Goal: Find contact information: Find contact information

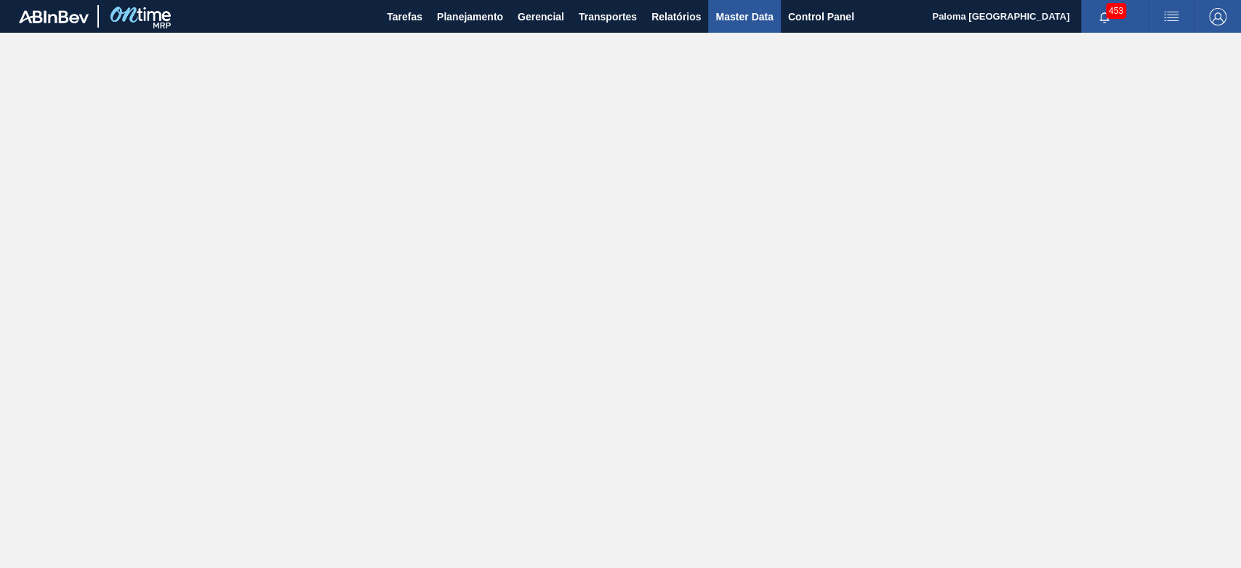
click at [756, 22] on span "Master Data" at bounding box center [743, 16] width 57 height 17
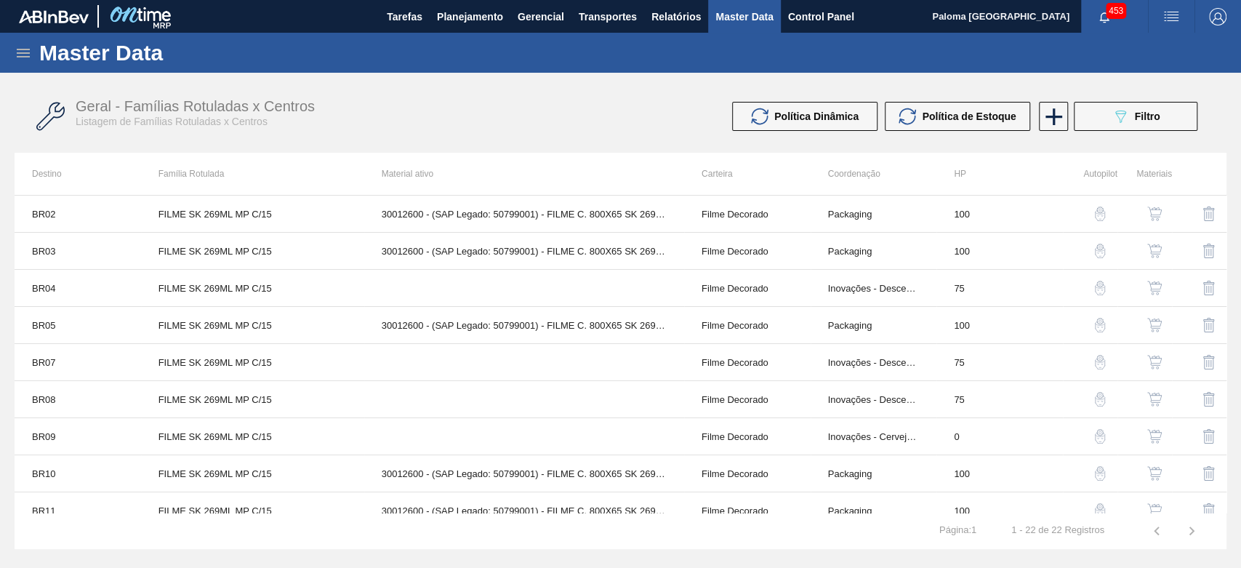
click at [22, 59] on icon at bounding box center [23, 52] width 17 height 17
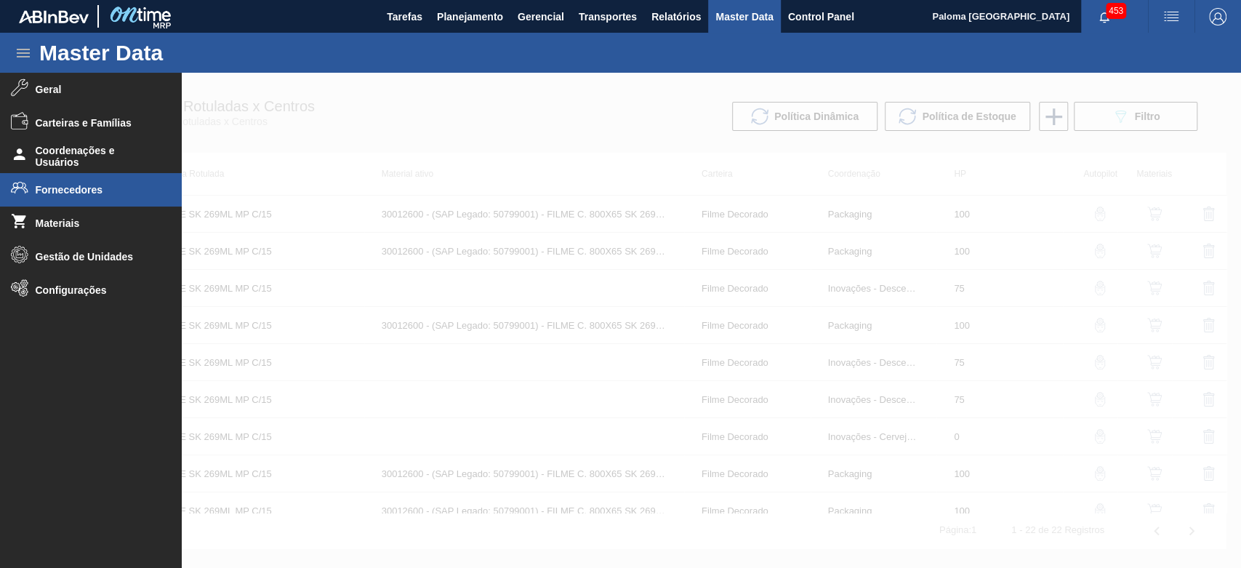
click at [55, 190] on span "Fornecedores" at bounding box center [96, 190] width 120 height 12
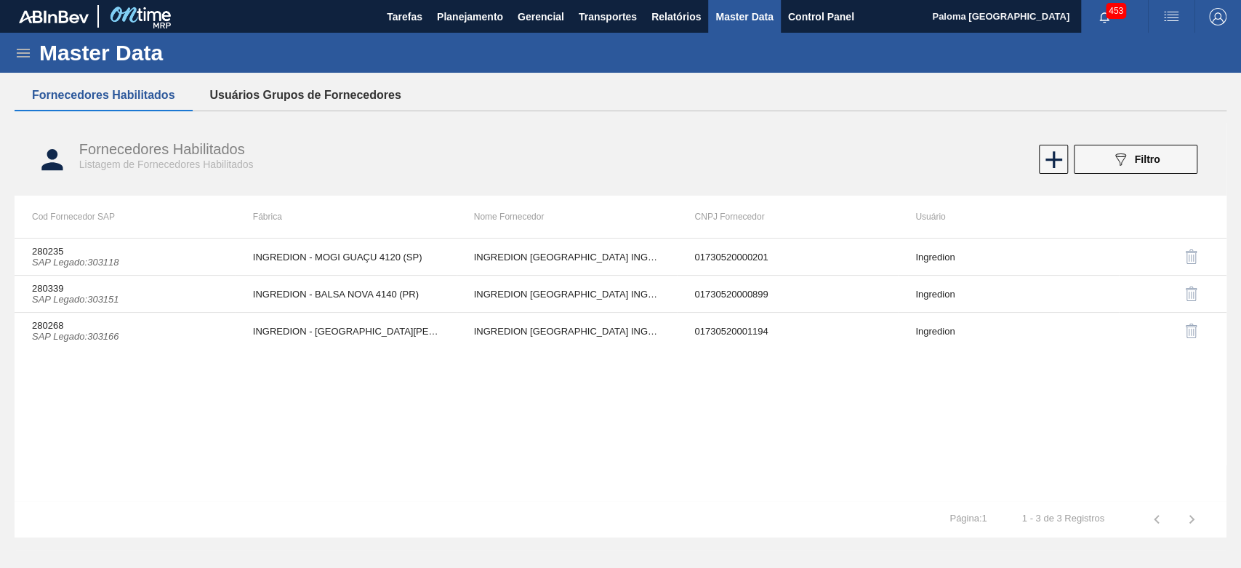
click at [315, 95] on button "Usuários Grupos de Fornecedores" at bounding box center [306, 95] width 226 height 31
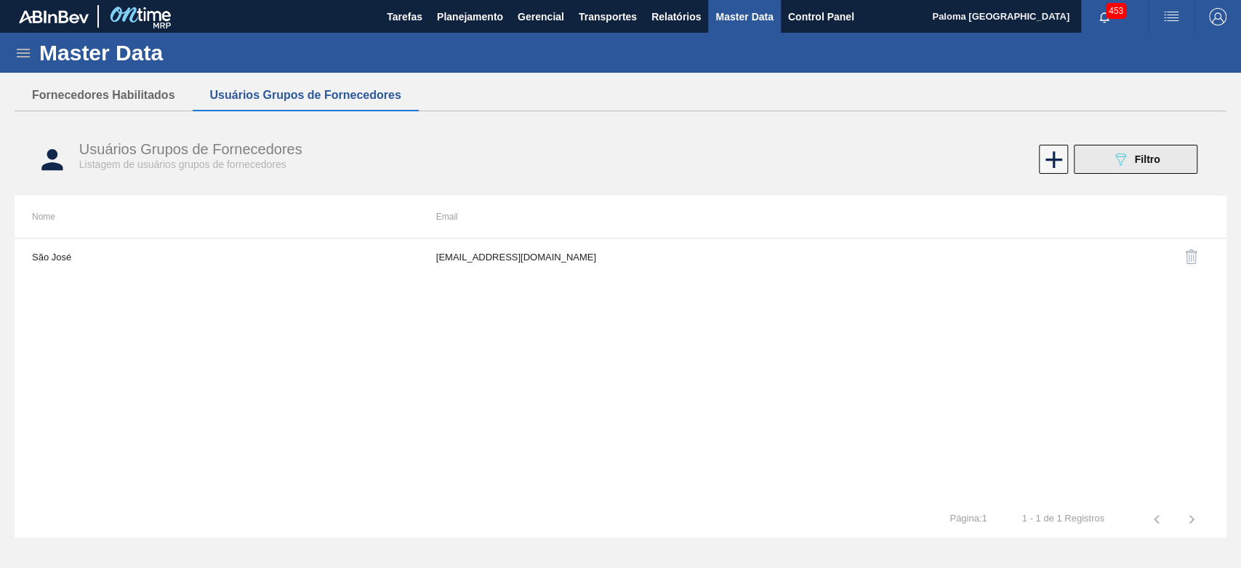
click at [1143, 166] on div "089F7B8B-B2A5-4AFE-B5C0-19BA573D28AC Filtro" at bounding box center [1136, 158] width 49 height 17
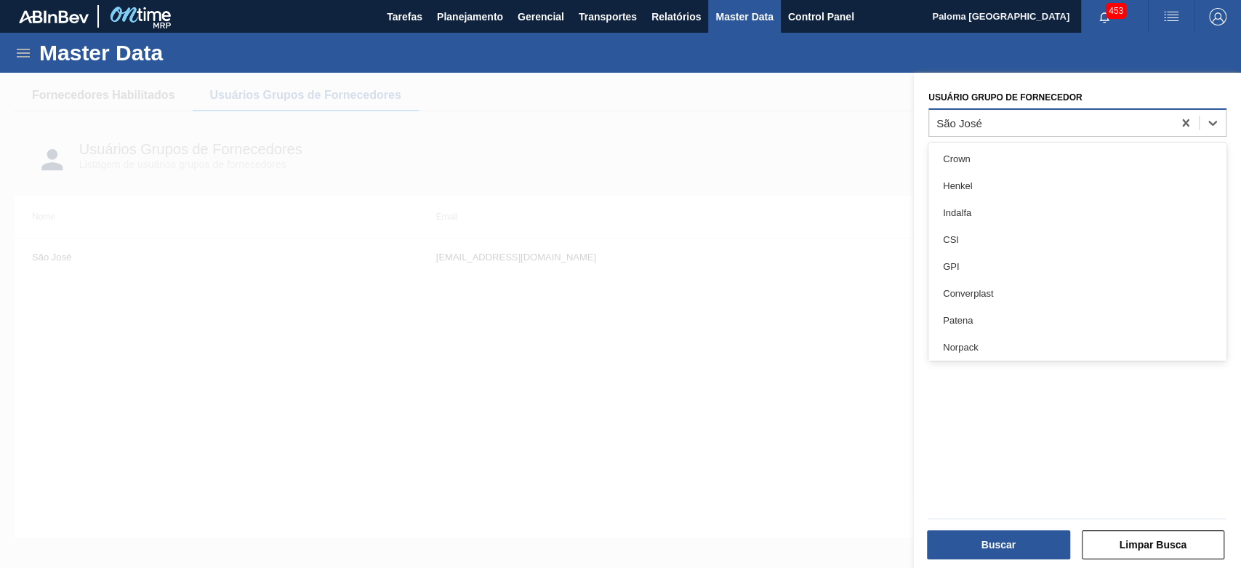
click at [989, 125] on div "São José" at bounding box center [1051, 122] width 244 height 21
type Fornecedor "iff"
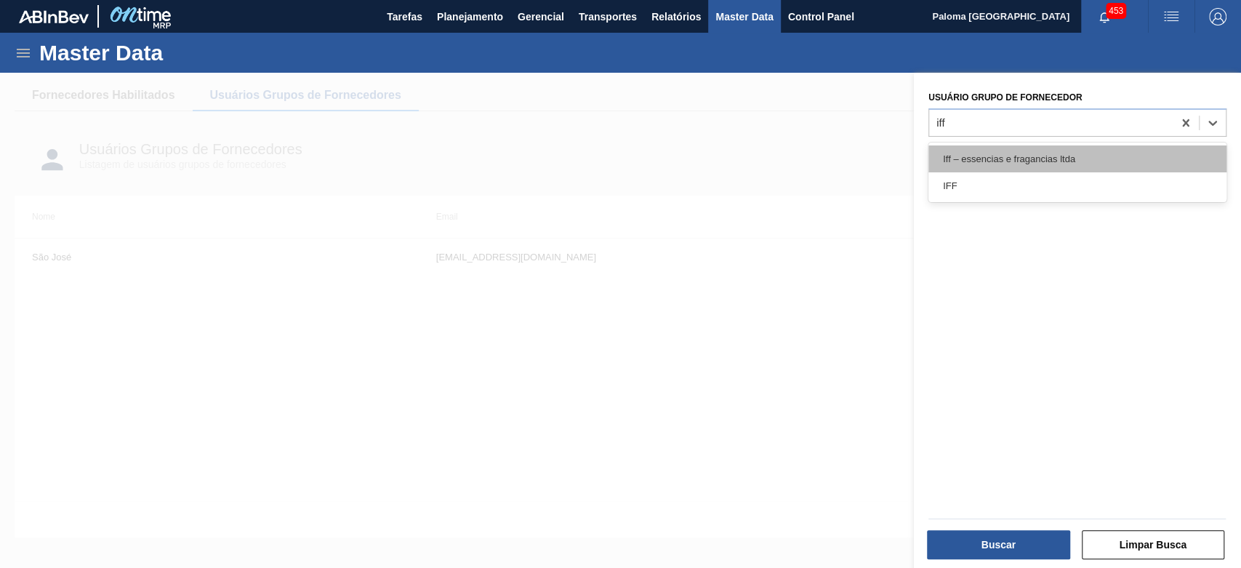
click at [988, 150] on div "Iff – essencias e fragancias ltda" at bounding box center [1077, 158] width 298 height 27
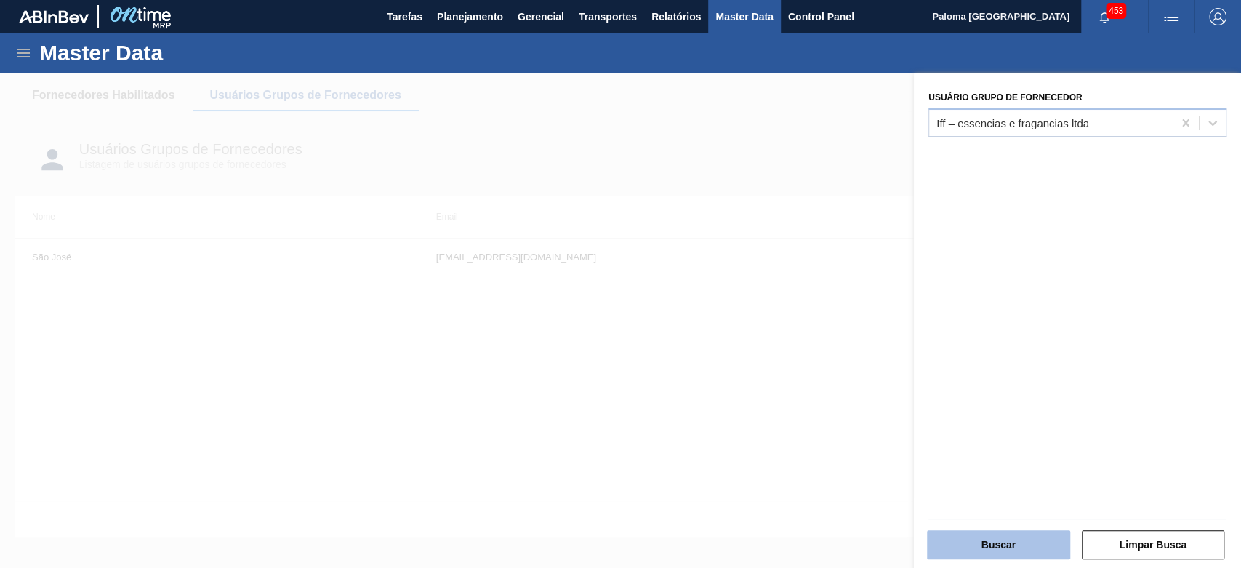
click at [948, 548] on button "Buscar" at bounding box center [998, 544] width 143 height 29
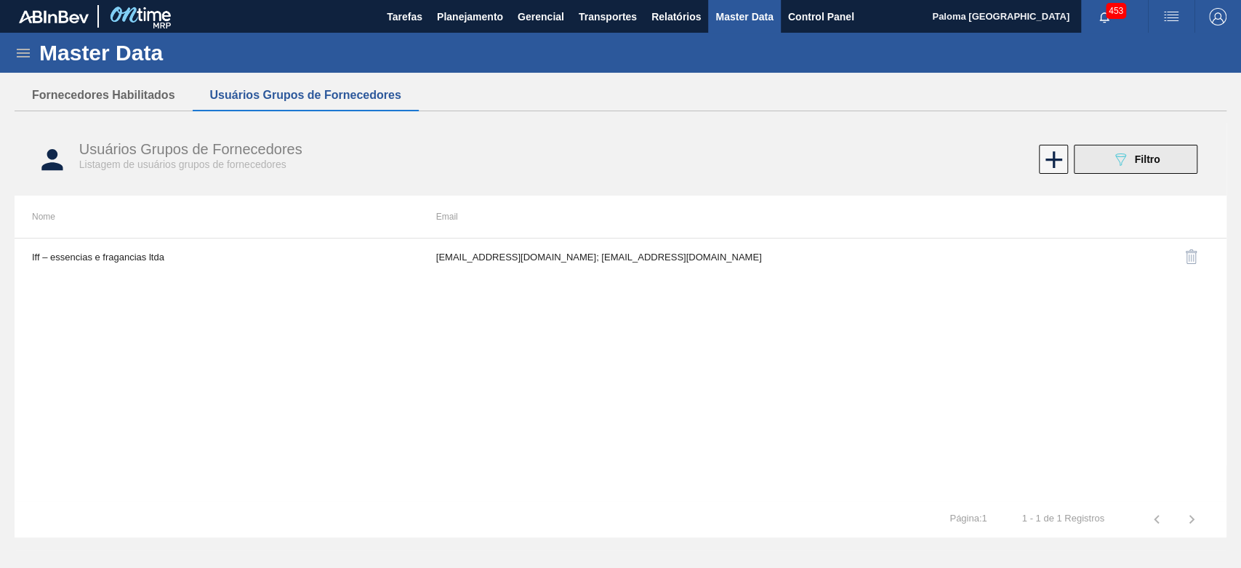
click at [1106, 171] on button "089F7B8B-B2A5-4AFE-B5C0-19BA573D28AC Filtro" at bounding box center [1136, 159] width 124 height 29
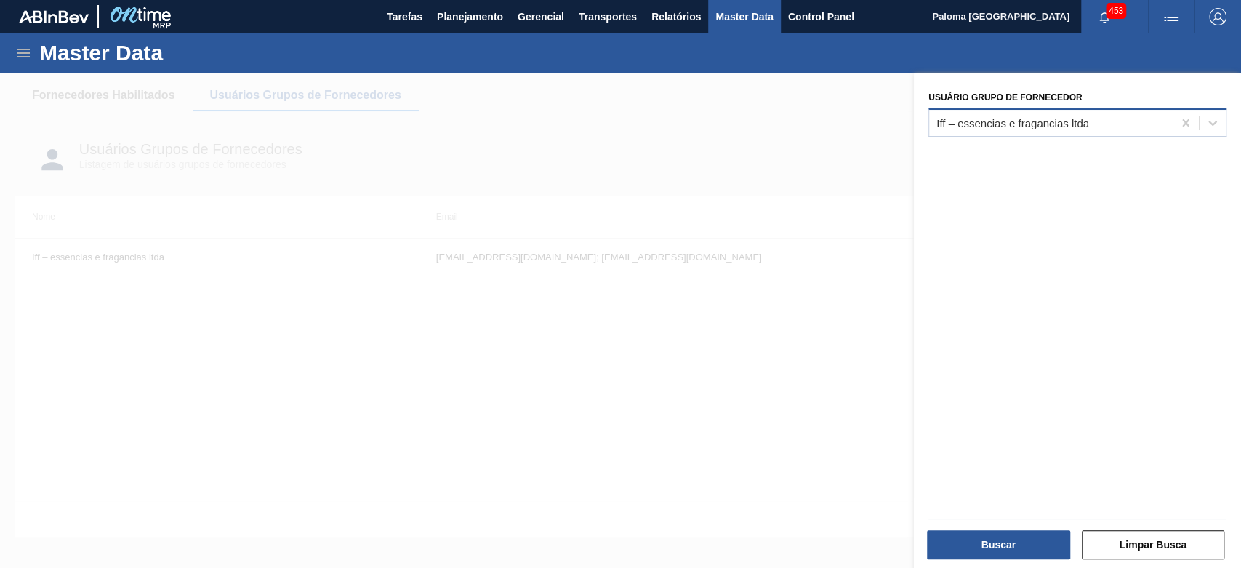
click at [1013, 126] on div "Iff – essencias e fragancias ltda" at bounding box center [1012, 122] width 153 height 12
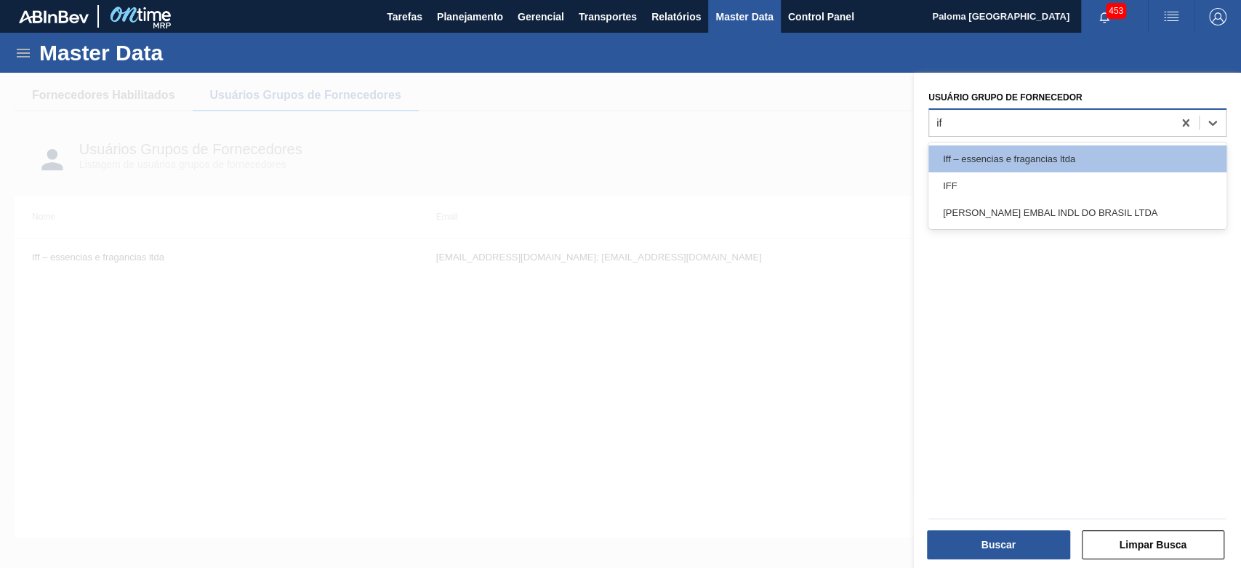
type Fornecedor "iff"
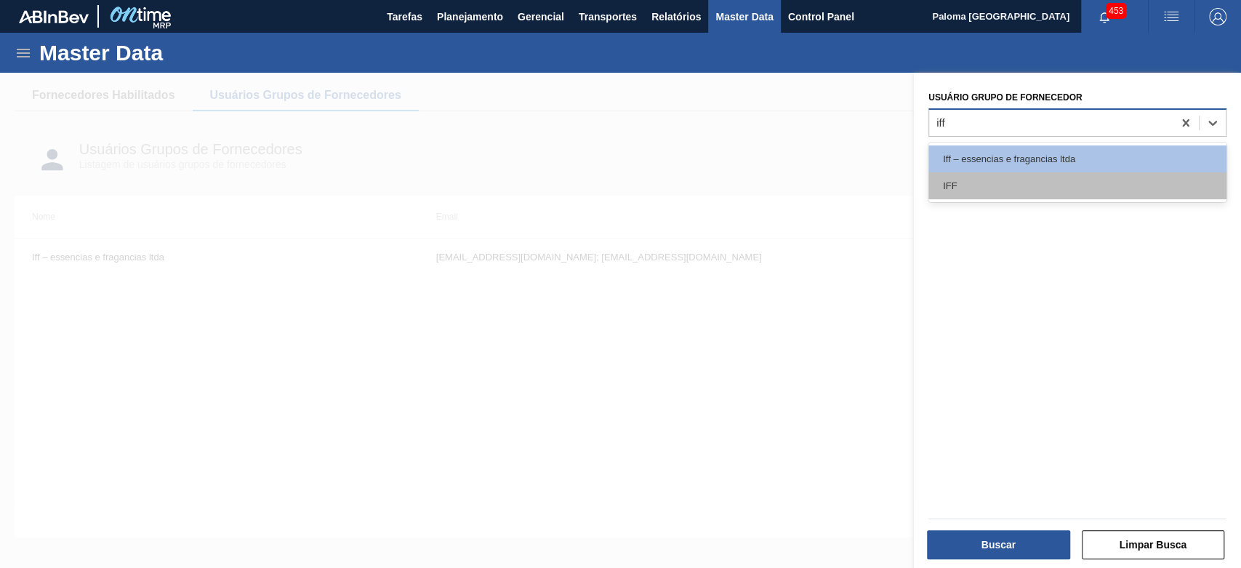
click at [996, 185] on div "IFF" at bounding box center [1077, 185] width 298 height 27
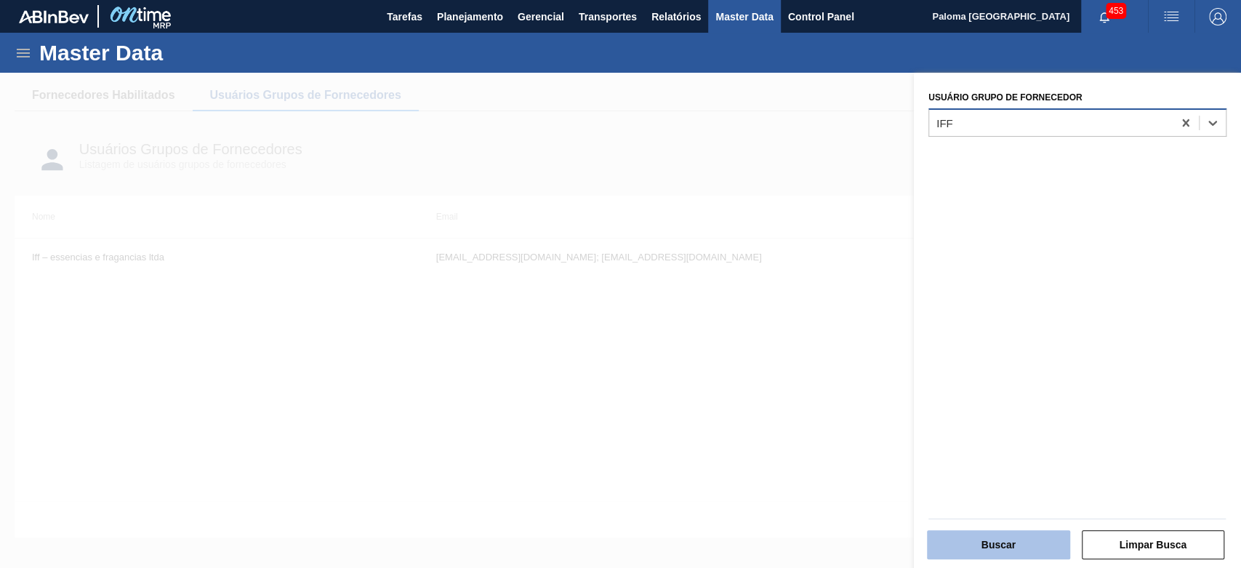
click at [1020, 550] on button "Buscar" at bounding box center [998, 544] width 143 height 29
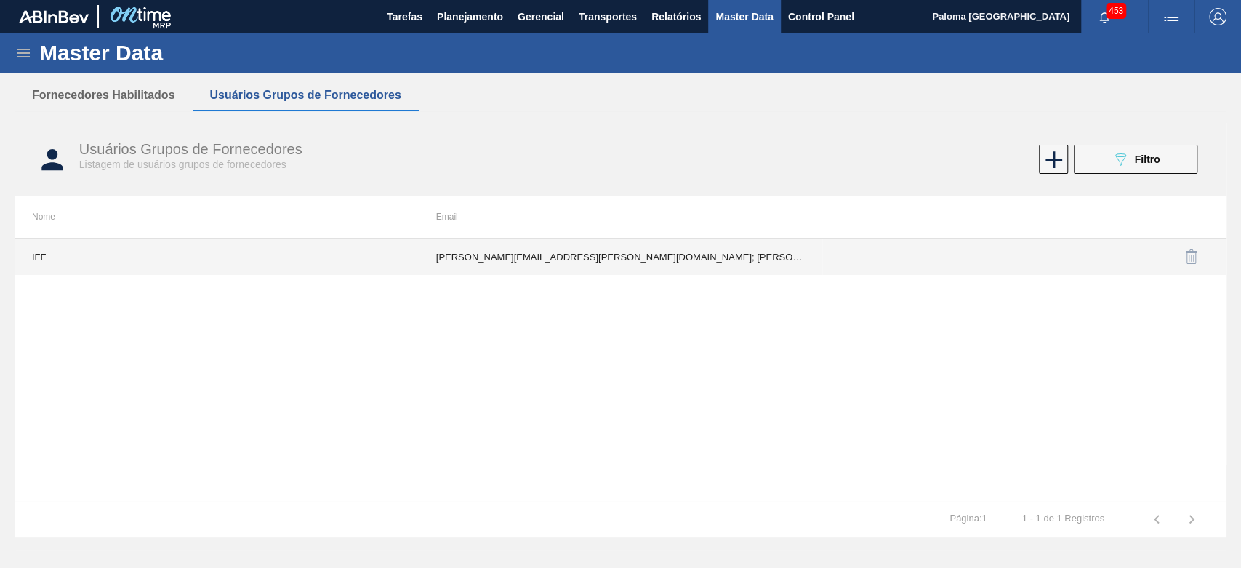
click at [720, 259] on td "[PERSON_NAME][EMAIL_ADDRESS][PERSON_NAME][DOMAIN_NAME]; [PERSON_NAME][DOMAIN_NA…" at bounding box center [621, 256] width 404 height 36
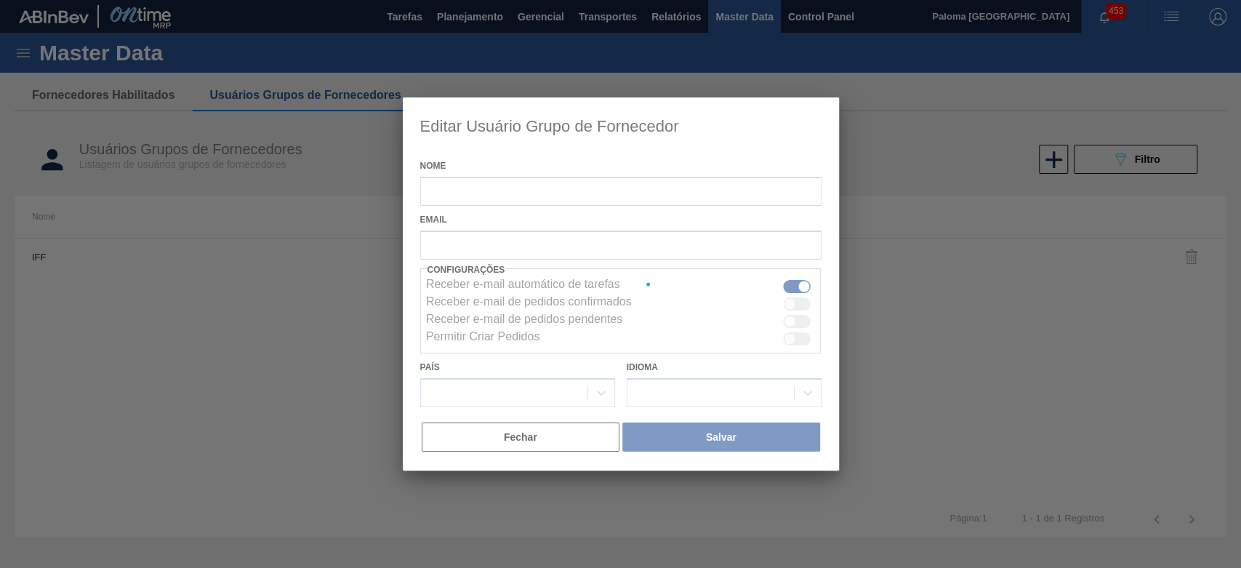
type input "IFF"
checkbox input "true"
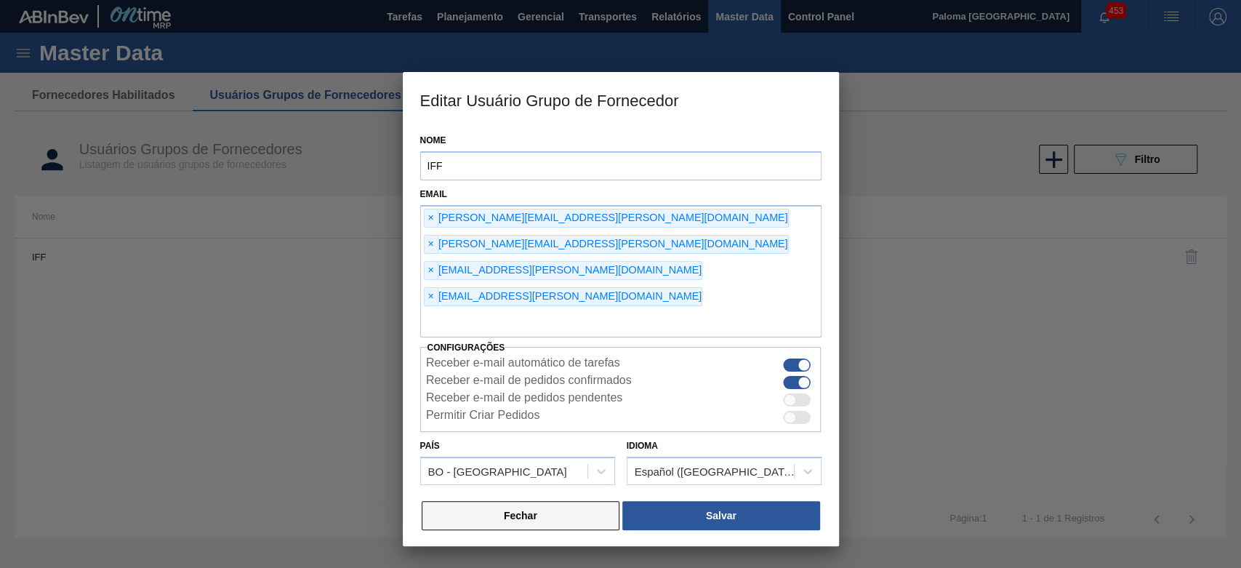
click at [590, 501] on button "Fechar" at bounding box center [521, 515] width 198 height 29
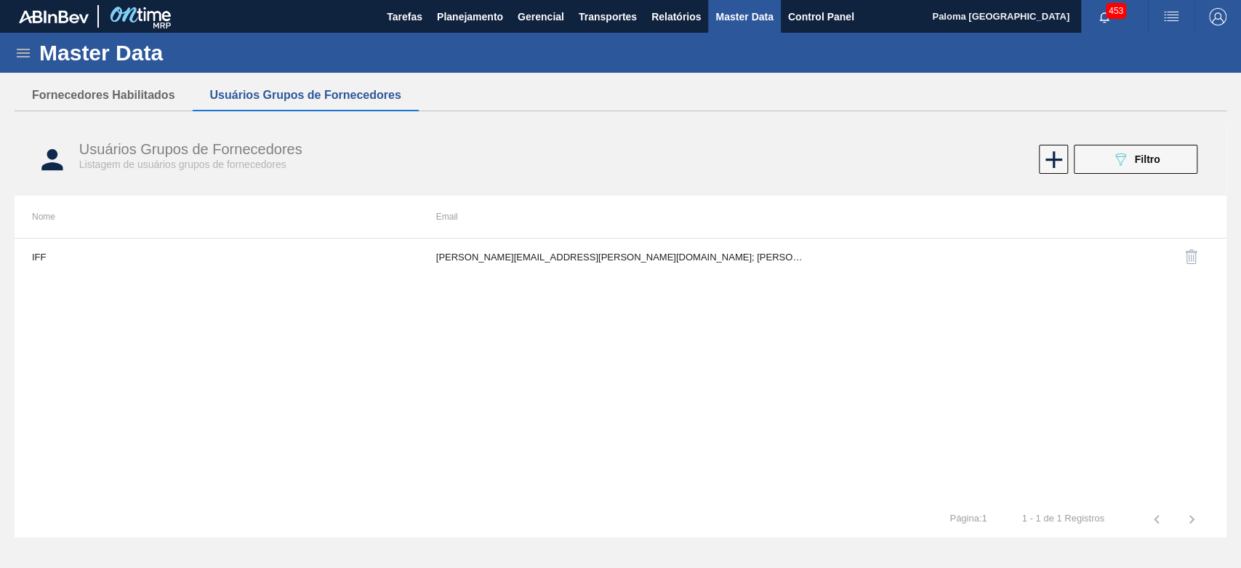
drag, startPoint x: 1156, startPoint y: 166, endPoint x: 1125, endPoint y: 161, distance: 31.7
click at [1155, 166] on div "089F7B8B-B2A5-4AFE-B5C0-19BA573D28AC Filtro" at bounding box center [1136, 158] width 49 height 17
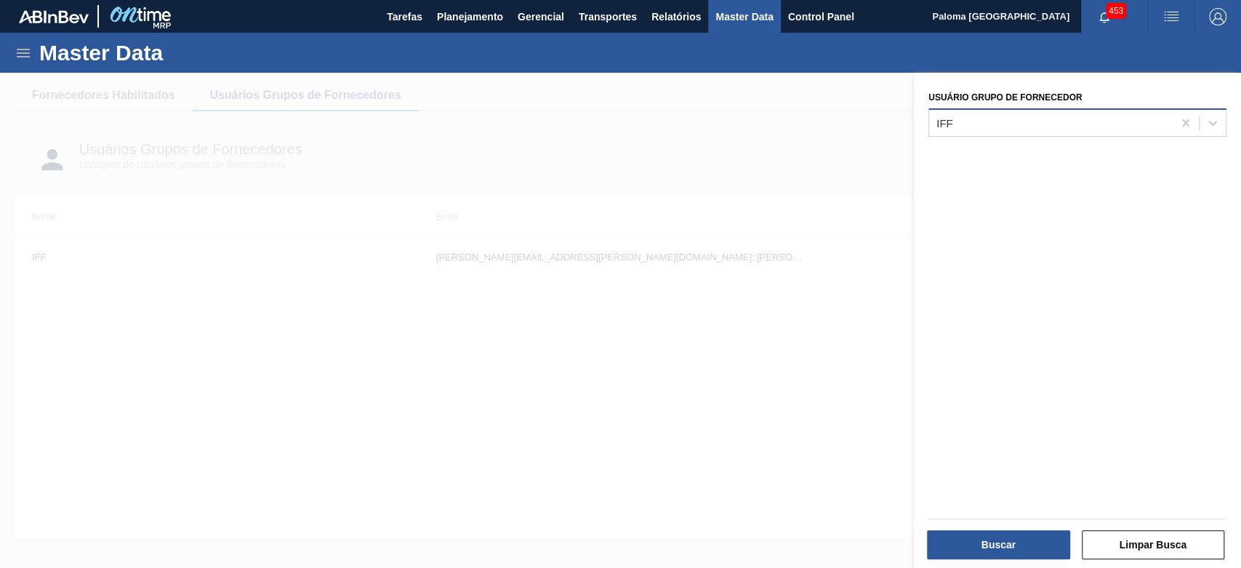
click at [977, 117] on div "IFF" at bounding box center [1051, 122] width 244 height 21
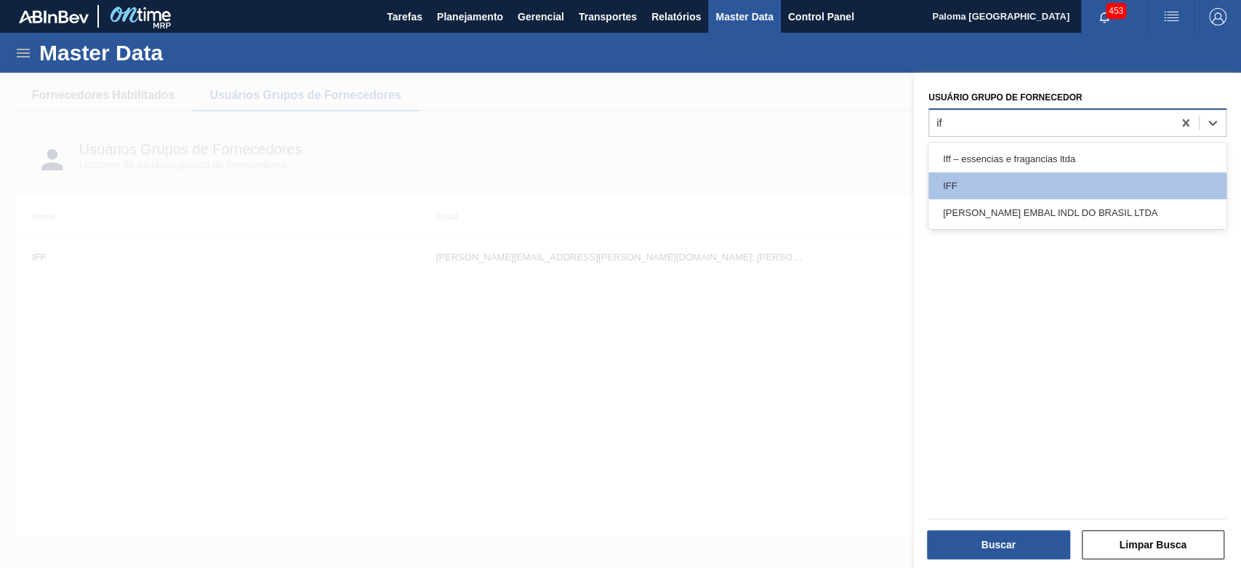
type Fornecedor "iff"
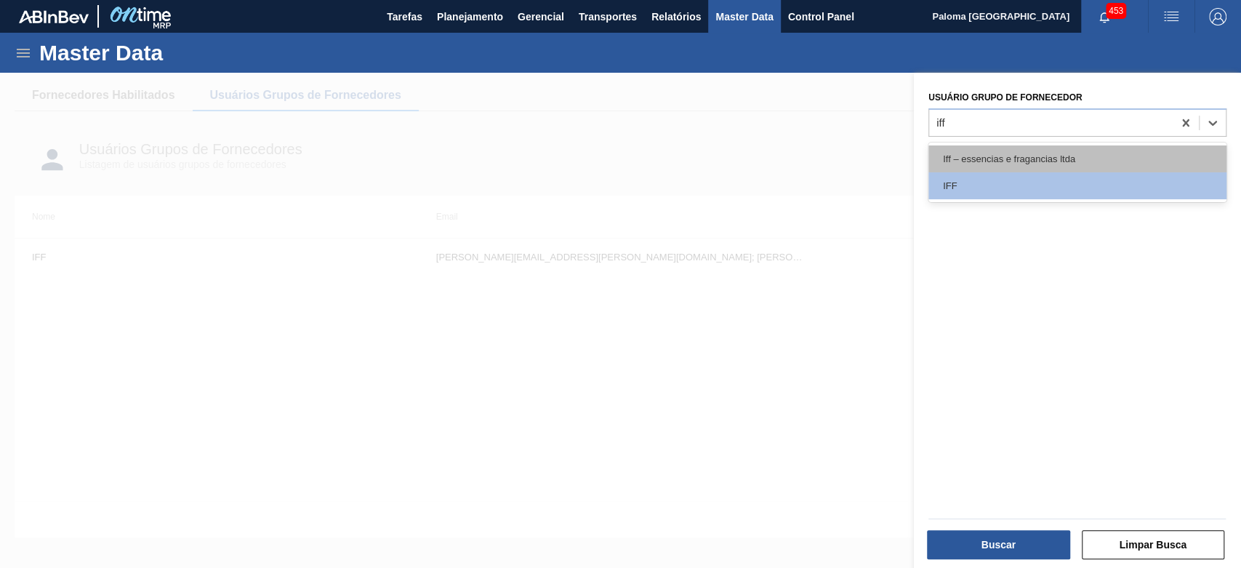
click at [984, 161] on div "Iff – essencias e fragancias ltda" at bounding box center [1077, 158] width 298 height 27
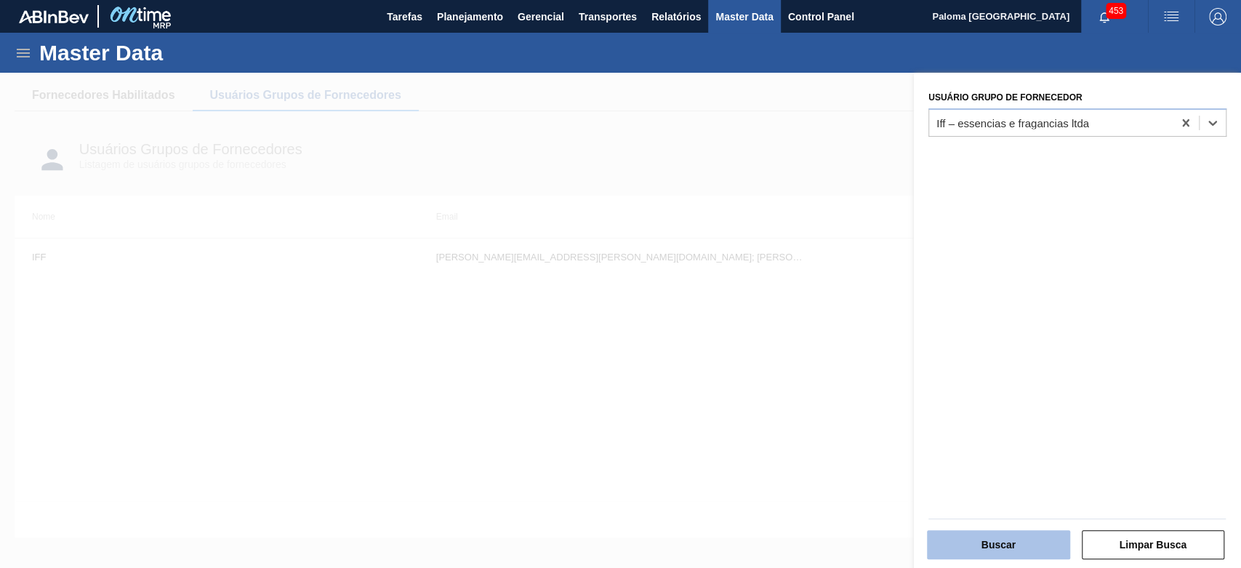
click at [954, 545] on button "Buscar" at bounding box center [998, 544] width 143 height 29
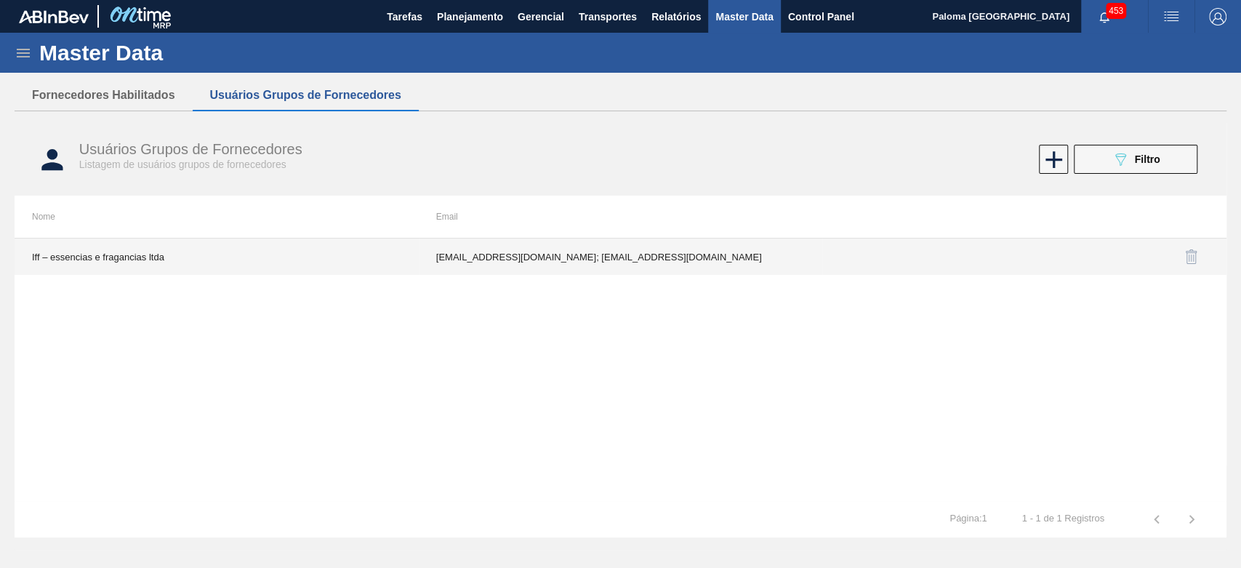
click at [552, 264] on td "[EMAIL_ADDRESS][DOMAIN_NAME]; [EMAIL_ADDRESS][DOMAIN_NAME]" at bounding box center [621, 256] width 404 height 36
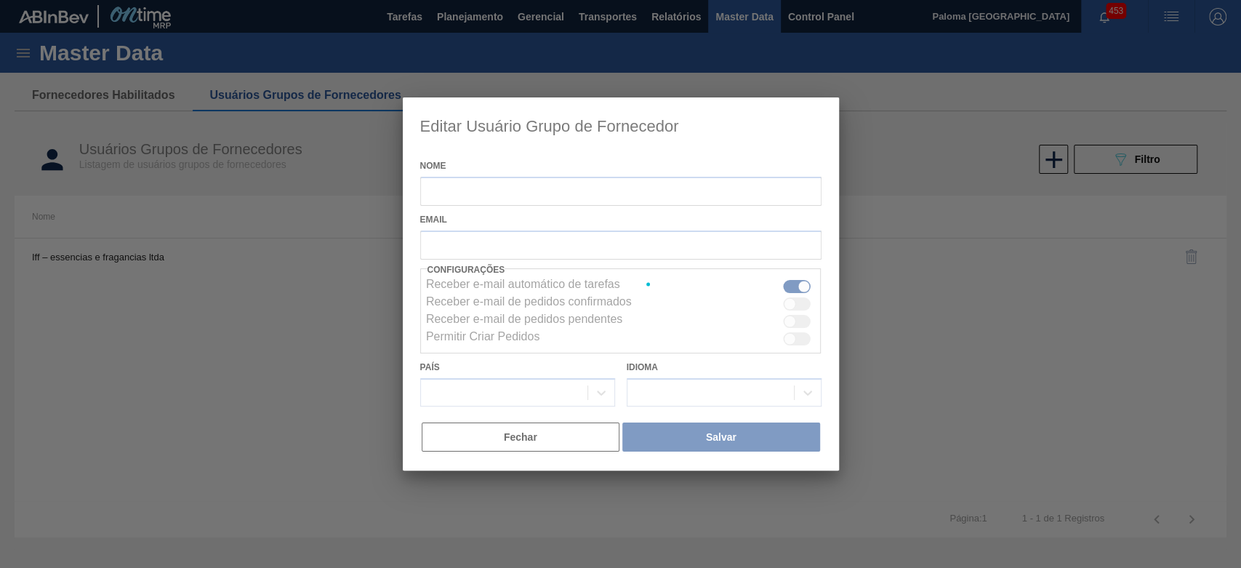
type input "Iff – essencias e fragancias ltda"
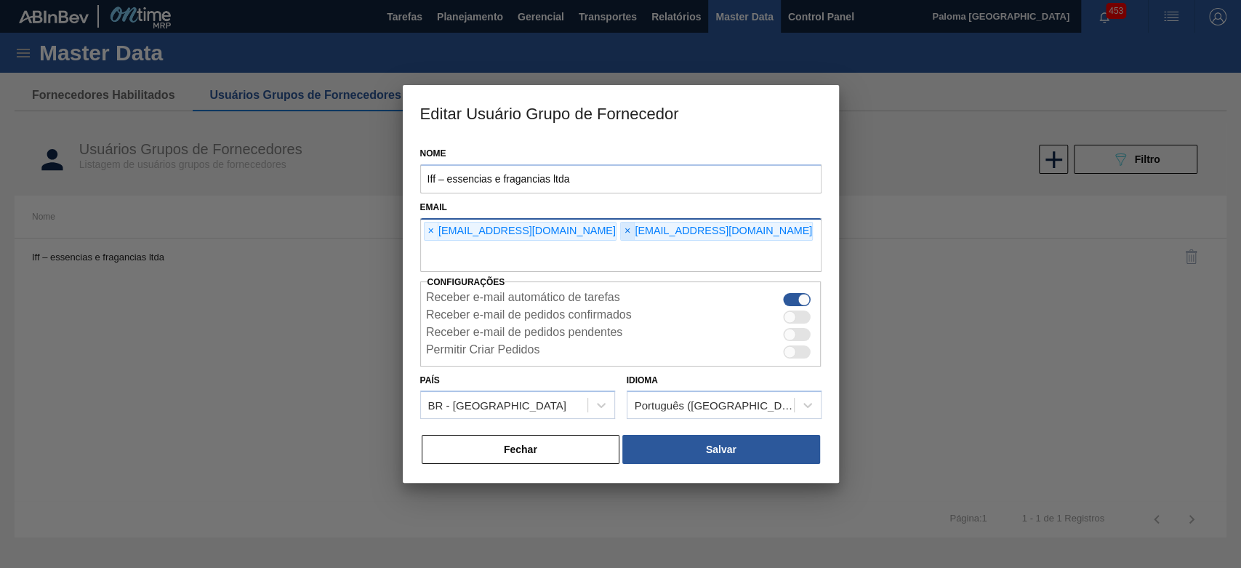
click at [621, 232] on span "×" at bounding box center [628, 230] width 14 height 17
paste input "[EMAIL_ADDRESS][DOMAIN_NAME]"
type input "[EMAIL_ADDRESS][DOMAIN_NAME]"
